Goal: Navigation & Orientation: Find specific page/section

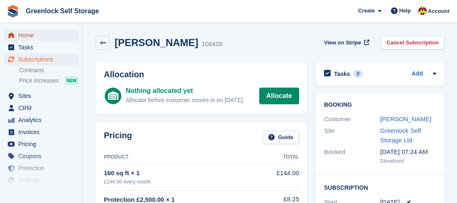
click at [21, 34] on span "Home" at bounding box center [43, 35] width 50 height 12
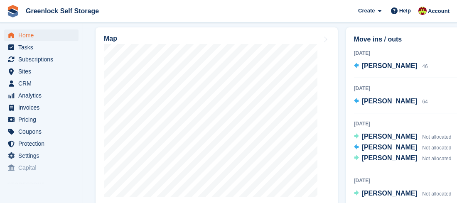
scroll to position [336, 0]
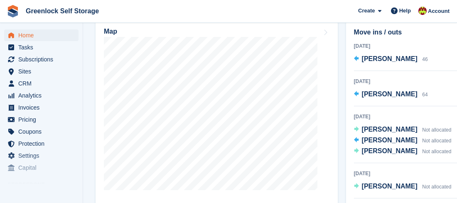
scroll to position [342, 0]
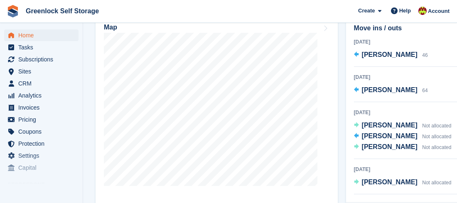
scroll to position [354, 0]
